Goal: Task Accomplishment & Management: Manage account settings

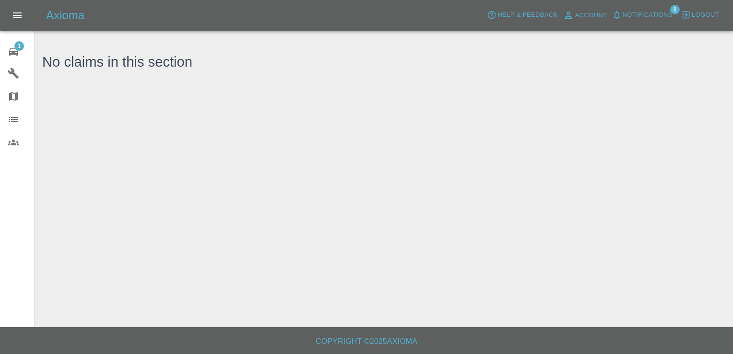
click at [18, 48] on span "1" at bounding box center [19, 46] width 10 height 10
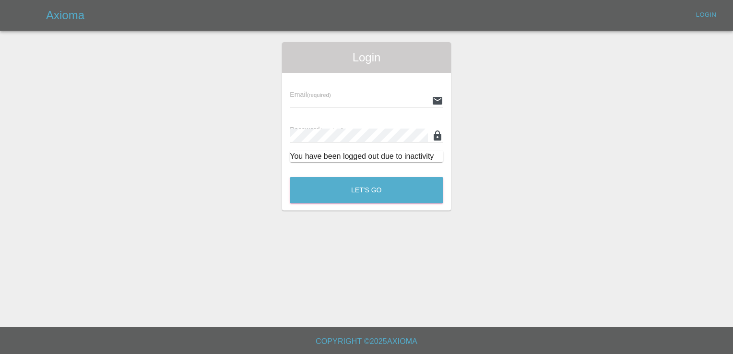
type input "[EMAIL_ADDRESS][DOMAIN_NAME]"
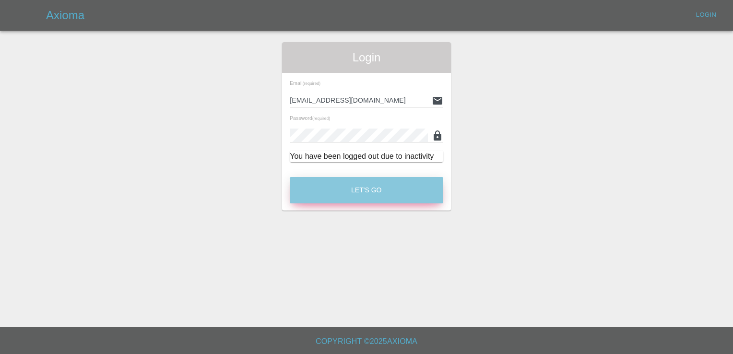
click at [397, 185] on button "Let's Go" at bounding box center [366, 190] width 153 height 26
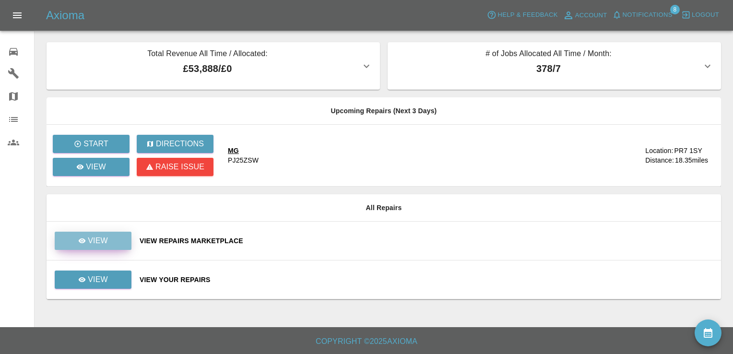
click at [98, 242] on p "View" at bounding box center [98, 241] width 20 height 12
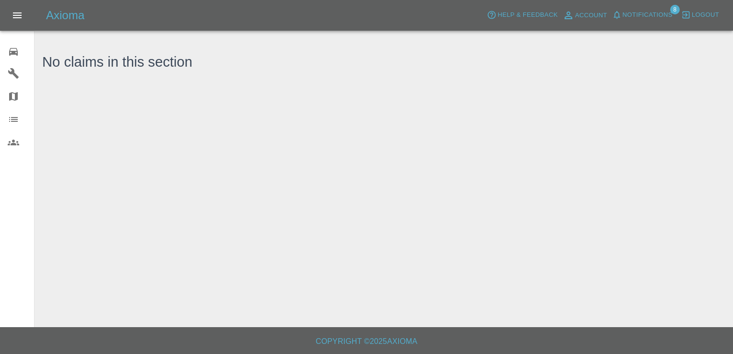
click at [16, 52] on icon at bounding box center [13, 52] width 9 height 8
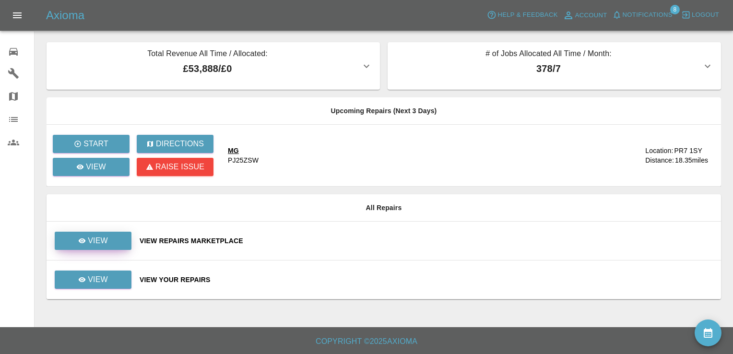
click at [94, 246] on p "View" at bounding box center [98, 241] width 20 height 12
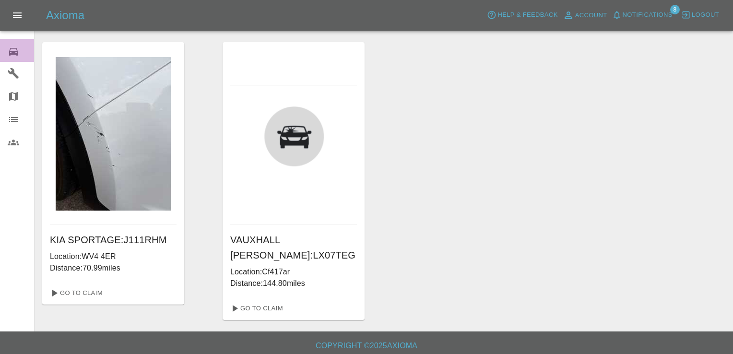
click at [10, 49] on icon at bounding box center [13, 52] width 9 height 8
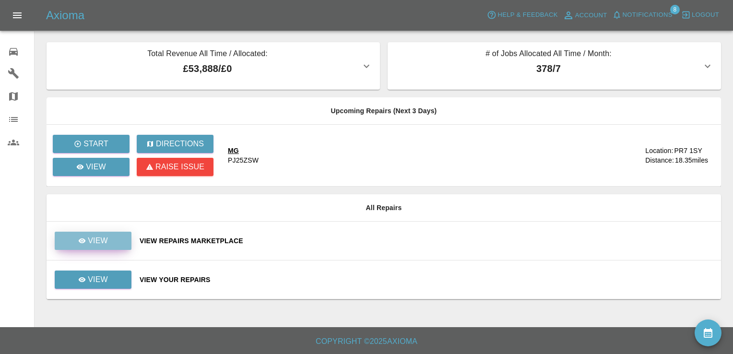
click at [101, 241] on p "View" at bounding box center [98, 241] width 20 height 12
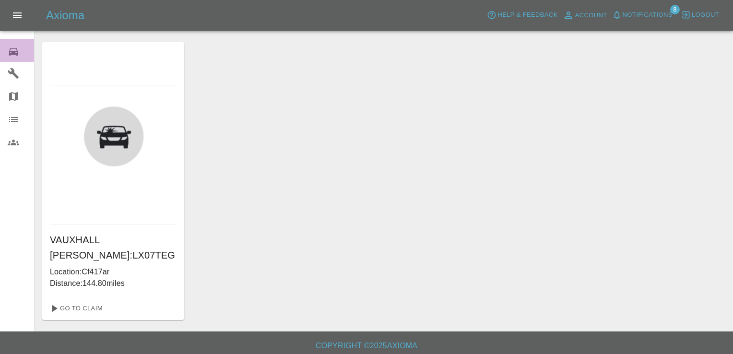
click at [15, 52] on icon at bounding box center [13, 52] width 9 height 8
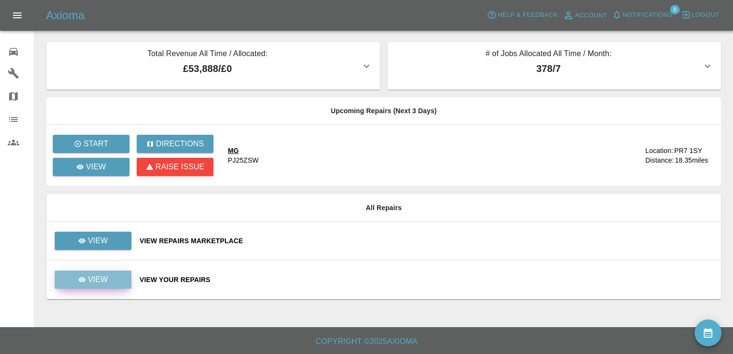
click at [105, 283] on p "View" at bounding box center [98, 280] width 20 height 12
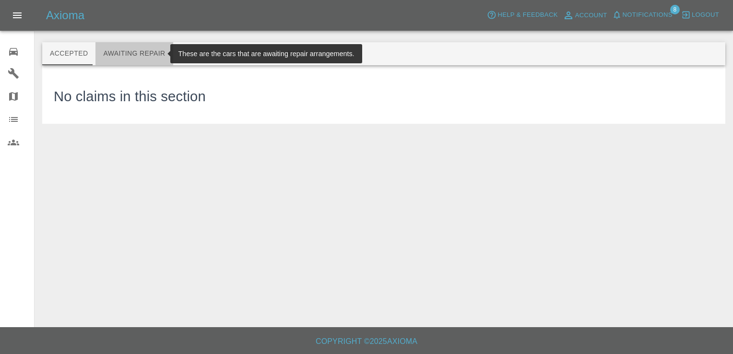
click at [132, 50] on button "Awaiting Repair" at bounding box center [133, 53] width 77 height 23
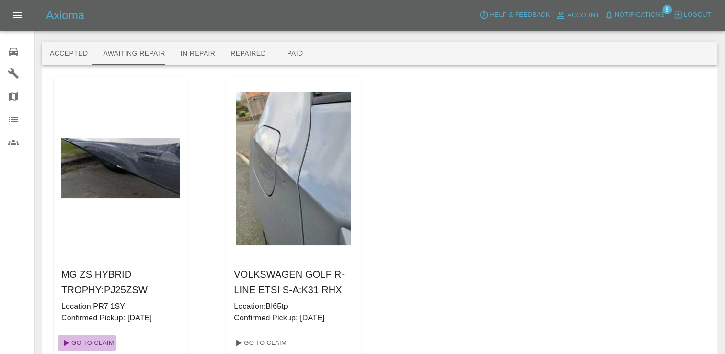
click at [95, 343] on link "Go To Claim" at bounding box center [87, 342] width 59 height 15
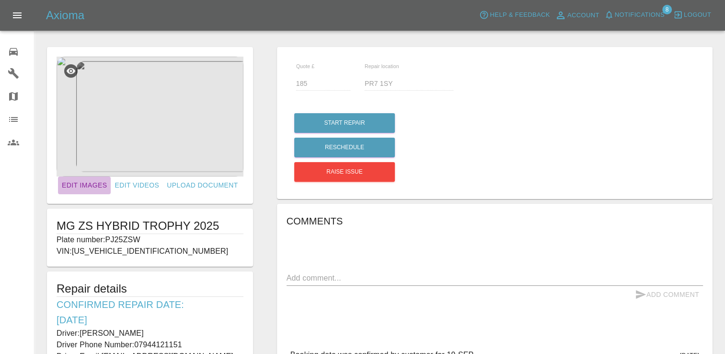
click at [91, 185] on link "Edit Images" at bounding box center [84, 185] width 53 height 18
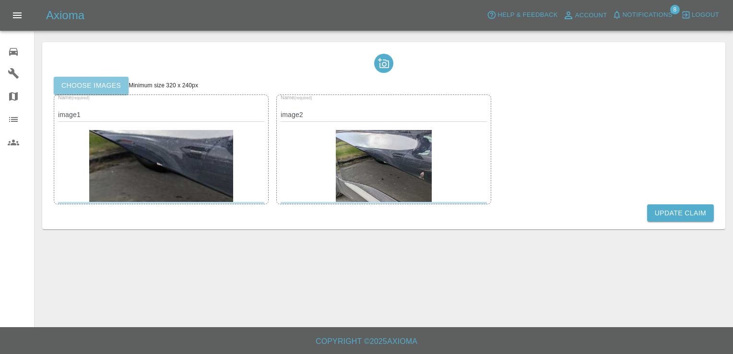
click at [99, 83] on label "Choose images" at bounding box center [91, 86] width 75 height 18
click at [0, 0] on input "Choose images" at bounding box center [0, 0] width 0 height 0
click at [681, 210] on button "Update Claim" at bounding box center [680, 213] width 67 height 18
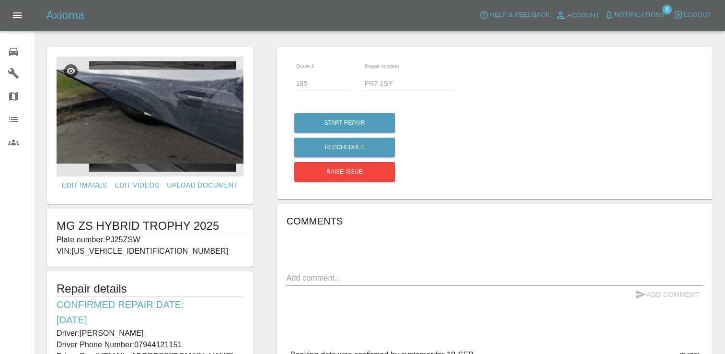
click at [13, 50] on icon at bounding box center [14, 52] width 12 height 12
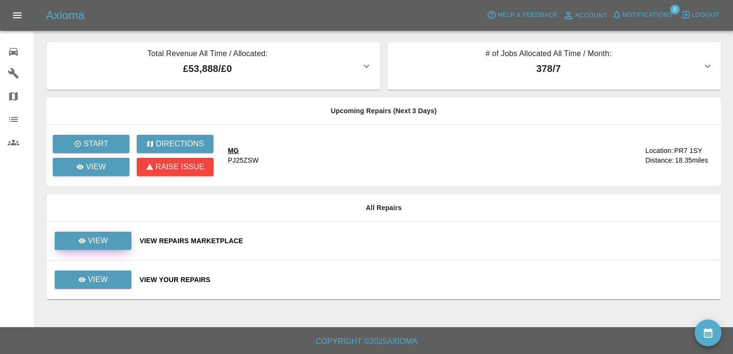
click at [102, 240] on p "View" at bounding box center [98, 241] width 20 height 12
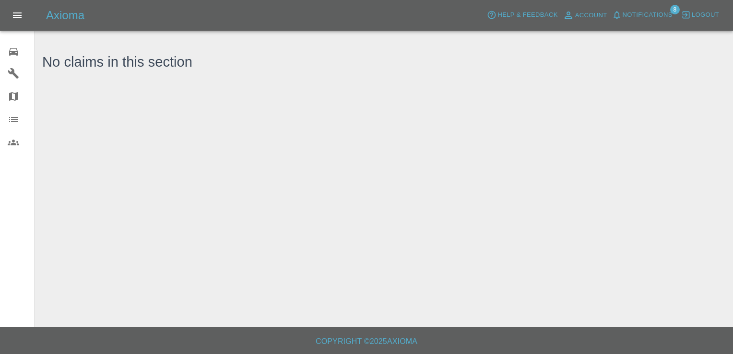
click at [12, 54] on icon at bounding box center [13, 52] width 9 height 8
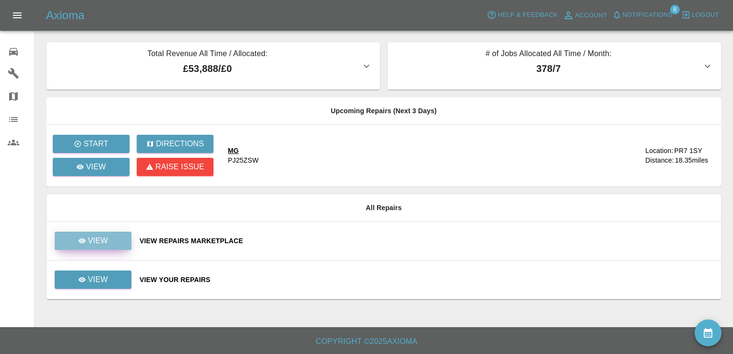
click at [107, 239] on p "View" at bounding box center [98, 241] width 20 height 12
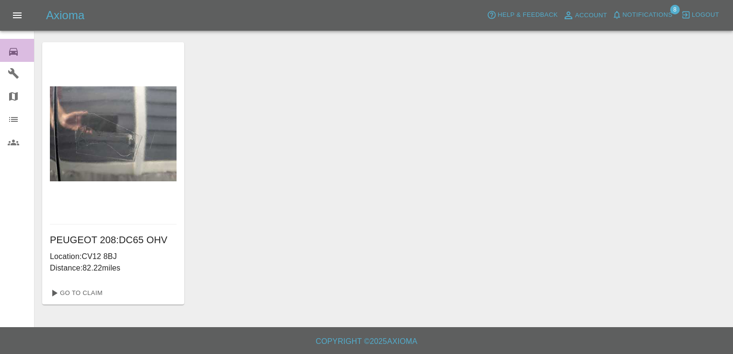
click at [13, 51] on icon at bounding box center [13, 52] width 9 height 8
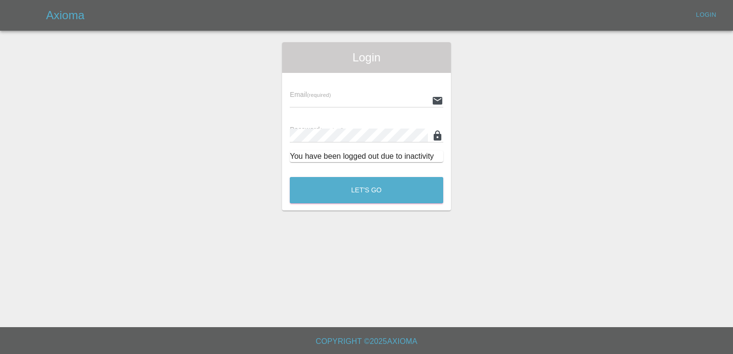
type input "[EMAIL_ADDRESS][DOMAIN_NAME]"
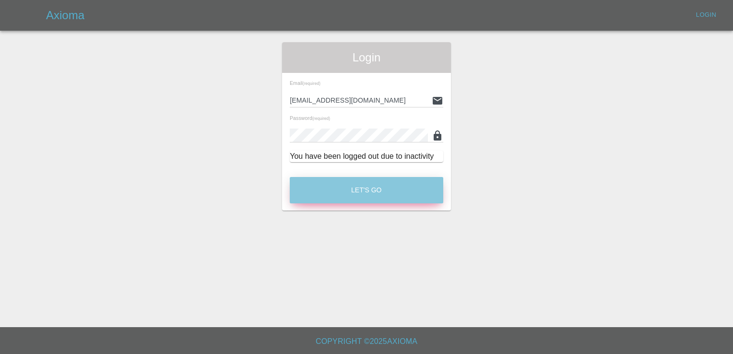
click at [365, 187] on button "Let's Go" at bounding box center [366, 190] width 153 height 26
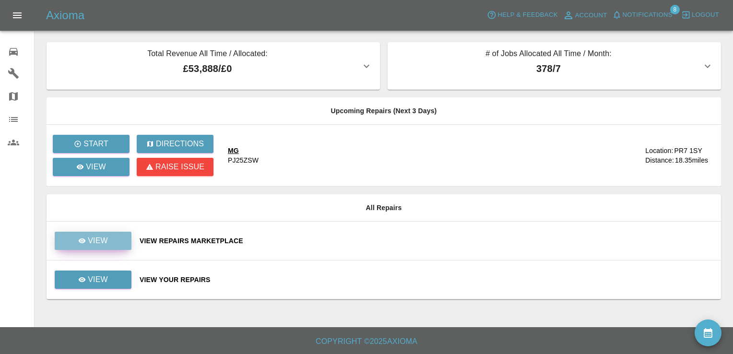
click at [102, 241] on p "View" at bounding box center [98, 241] width 20 height 12
